Goal: Check status

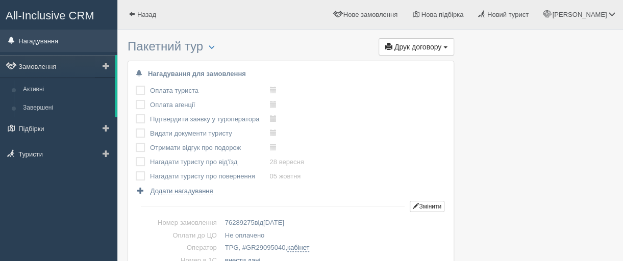
click at [45, 38] on link "Нагадування" at bounding box center [58, 41] width 117 height 22
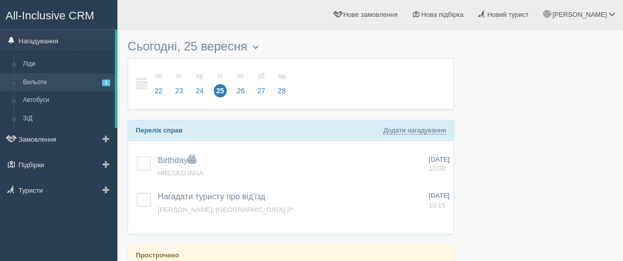
click at [31, 80] on link "Вильоти 1" at bounding box center [66, 83] width 96 height 18
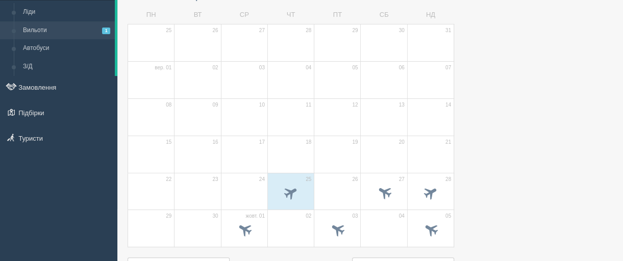
scroll to position [102, 0]
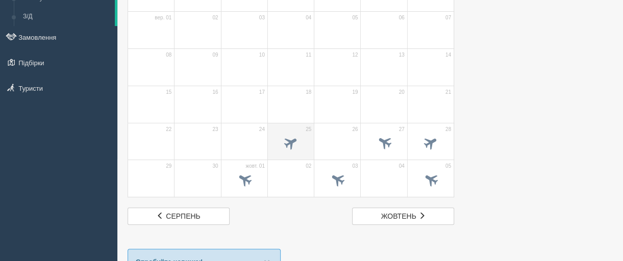
click at [299, 129] on td "25" at bounding box center [290, 141] width 46 height 37
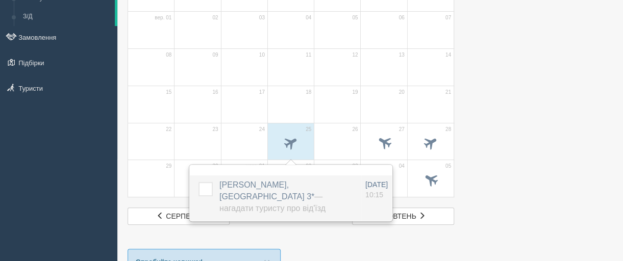
click at [263, 183] on span "BOIKO OLENA, Palladium Hotel 3* — Нагадати туристу про від'їзд" at bounding box center [272, 197] width 106 height 32
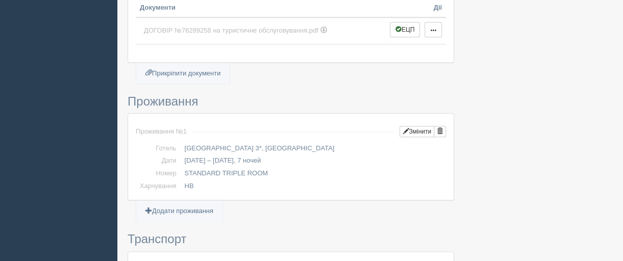
scroll to position [510, 0]
